Goal: Task Accomplishment & Management: Complete application form

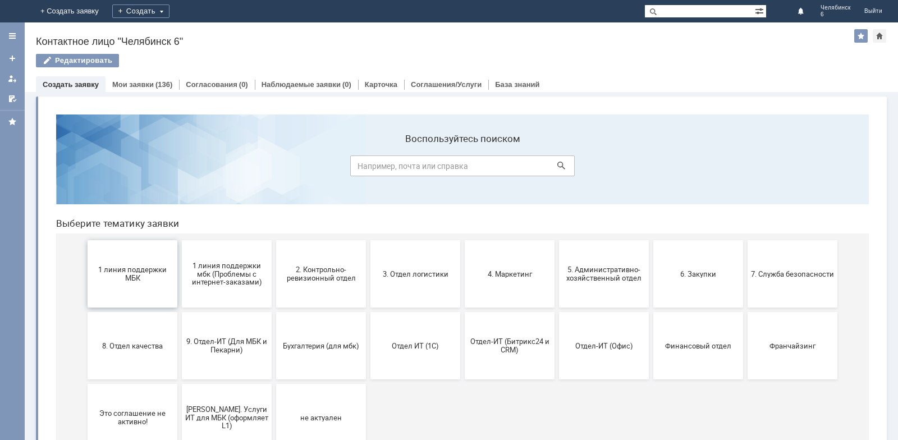
click at [140, 265] on button "1 линия поддержки МБК" at bounding box center [133, 273] width 90 height 67
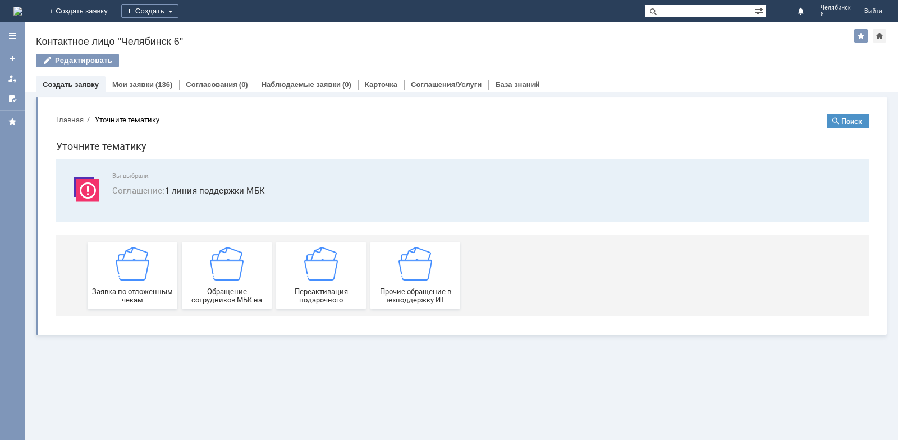
click at [119, 270] on img at bounding box center [133, 264] width 34 height 34
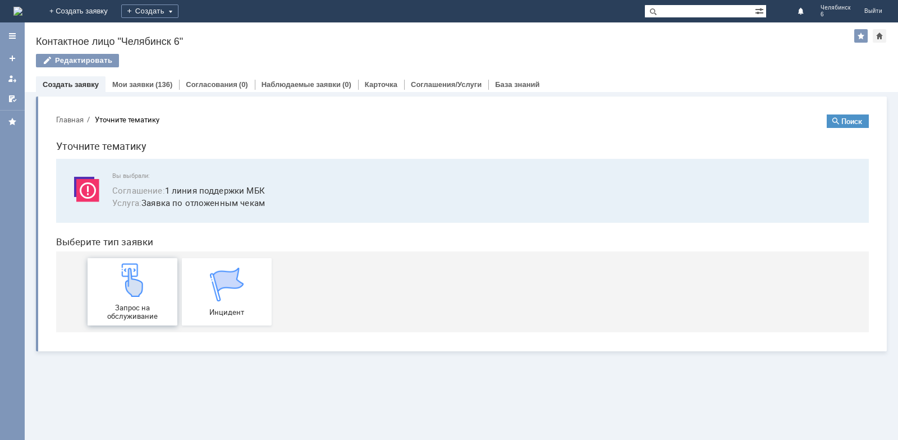
click at [154, 287] on div "Запрос на обслуживание" at bounding box center [132, 291] width 83 height 57
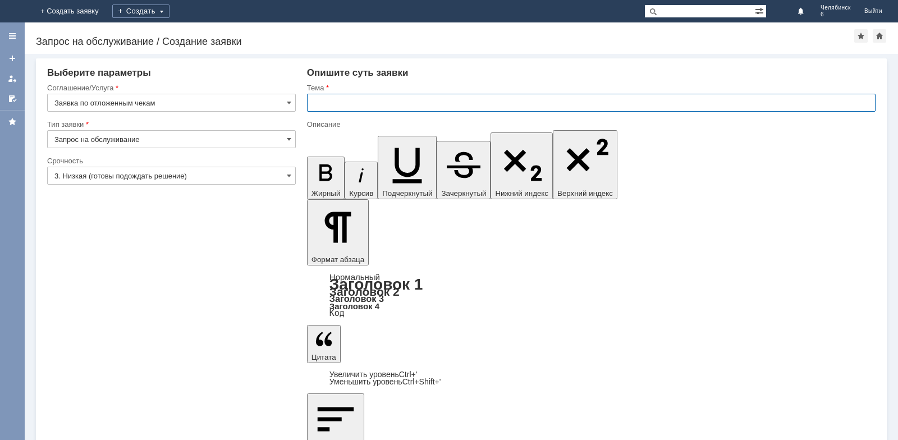
click at [381, 102] on input "text" at bounding box center [591, 103] width 569 height 18
type input "Отложенные чеки"
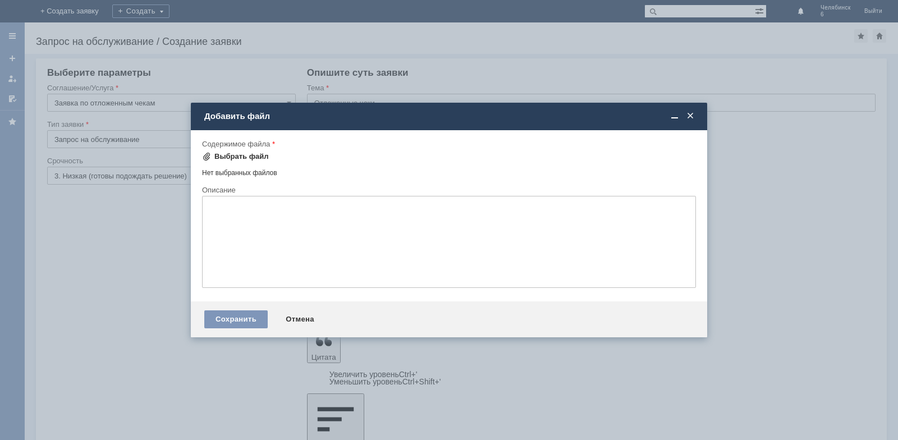
click at [231, 156] on div "Выбрать файл" at bounding box center [241, 156] width 54 height 9
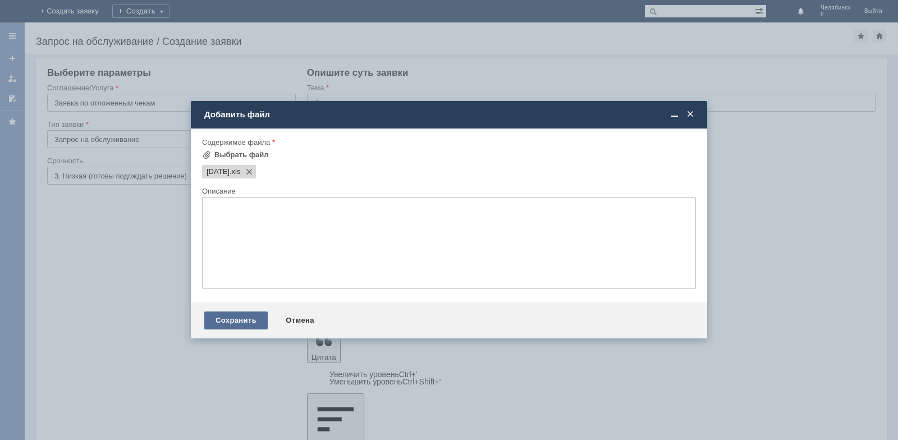
click at [245, 319] on div "Сохранить" at bounding box center [235, 321] width 63 height 18
